Goal: Task Accomplishment & Management: Manage account settings

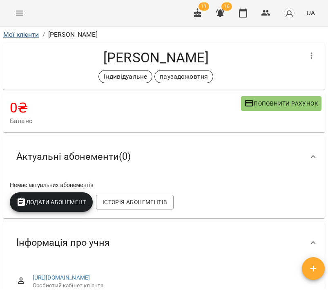
click at [16, 38] on link "Мої клієнти" at bounding box center [21, 35] width 36 height 8
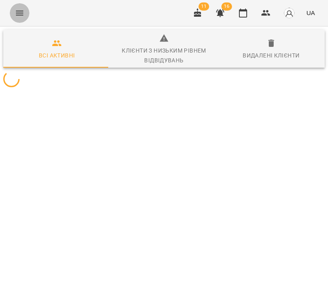
click at [20, 10] on icon "Menu" at bounding box center [20, 13] width 10 height 10
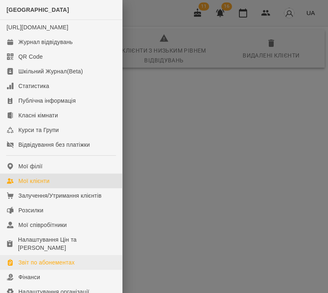
click at [57, 267] on div "Звіт по абонементах" at bounding box center [46, 263] width 56 height 8
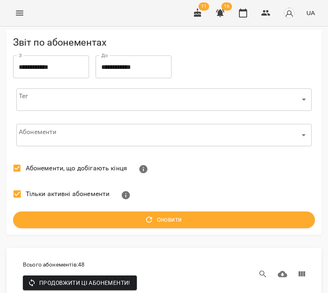
scroll to position [271, 0]
